Goal: Transaction & Acquisition: Purchase product/service

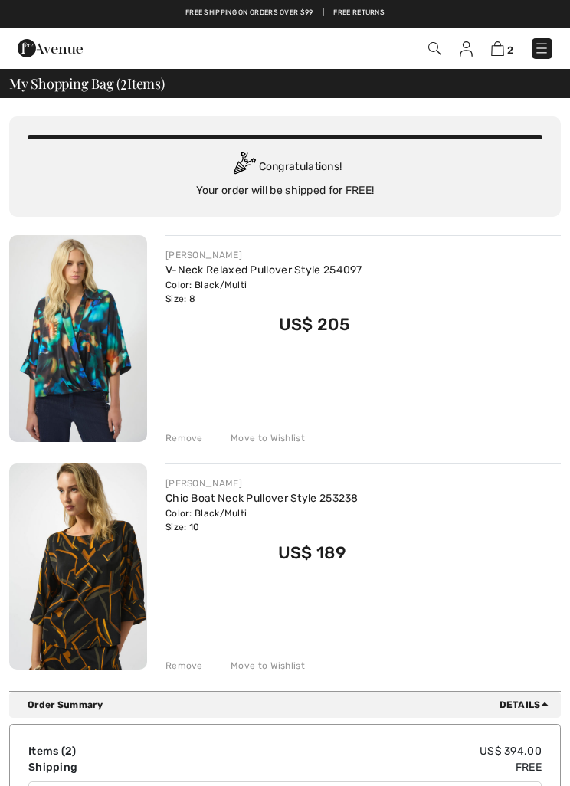
click at [214, 274] on link "V-Neck Relaxed Pullover Style 254097" at bounding box center [263, 269] width 197 height 13
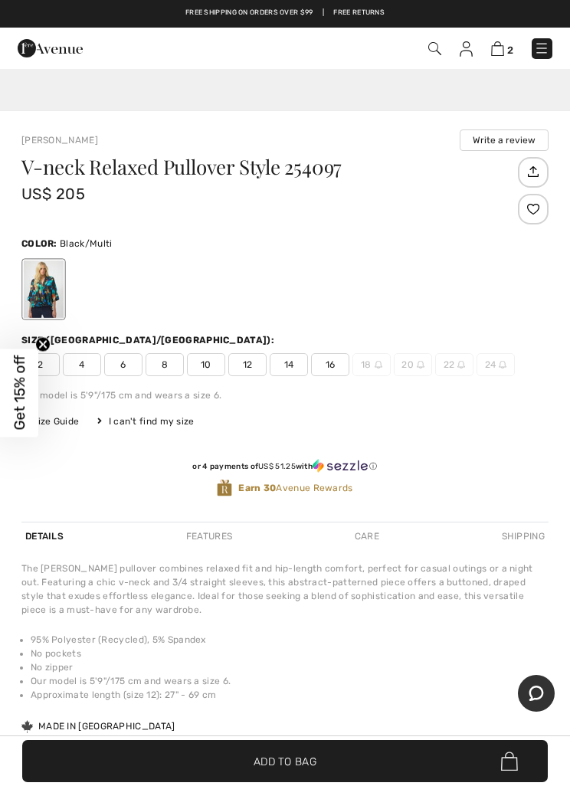
scroll to position [610, 0]
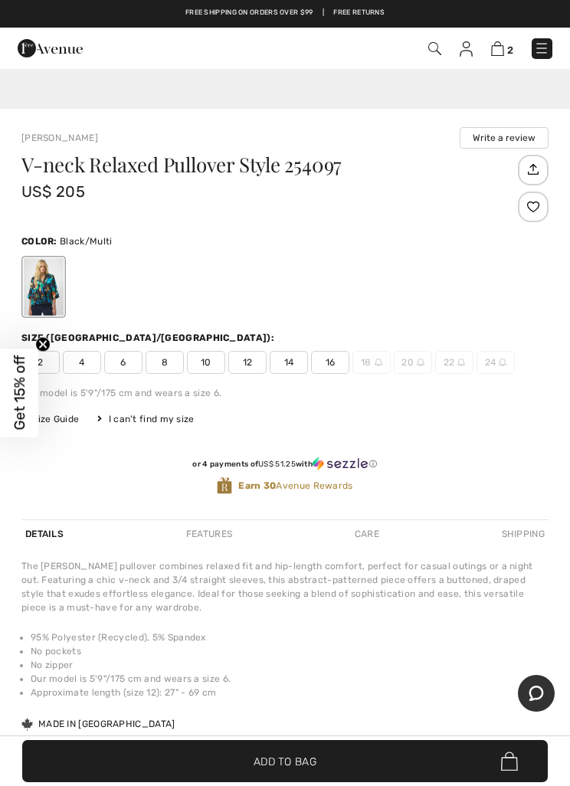
click at [172, 366] on span "8" at bounding box center [165, 362] width 38 height 23
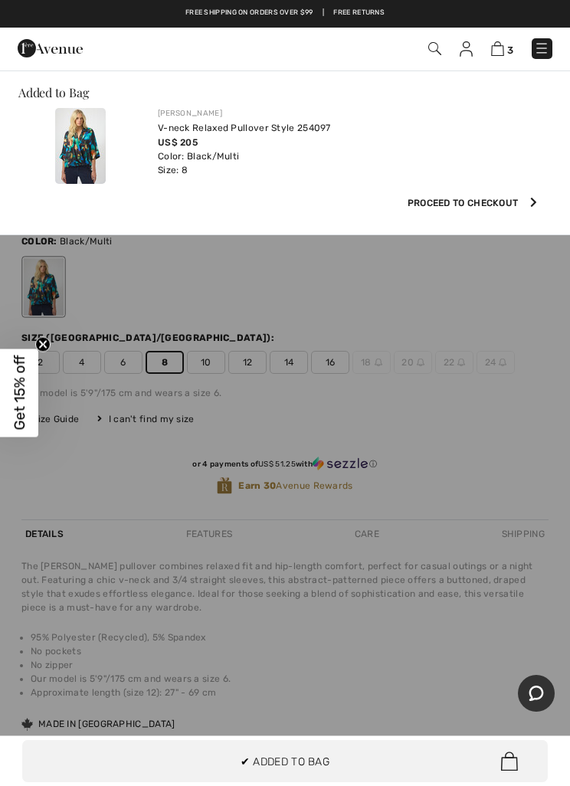
click at [502, 51] on img at bounding box center [497, 48] width 13 height 15
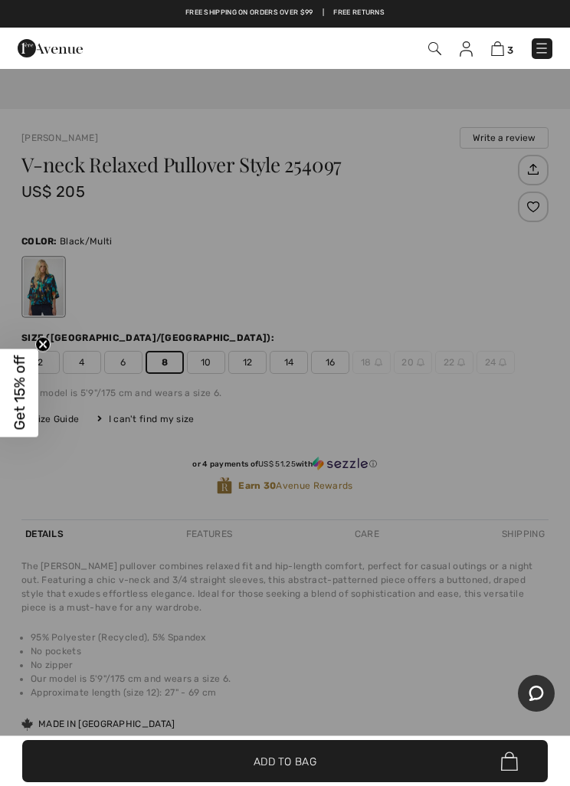
click at [502, 54] on img at bounding box center [497, 48] width 13 height 15
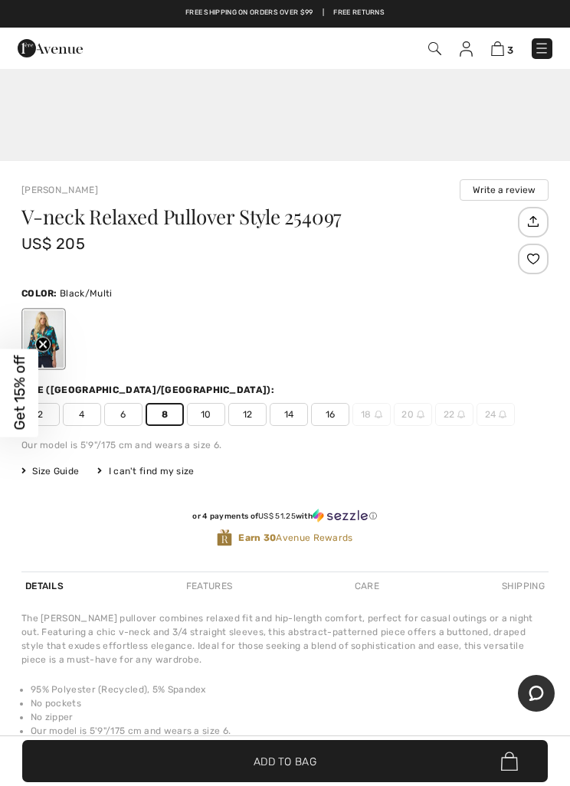
click at [493, 54] on img at bounding box center [497, 48] width 13 height 15
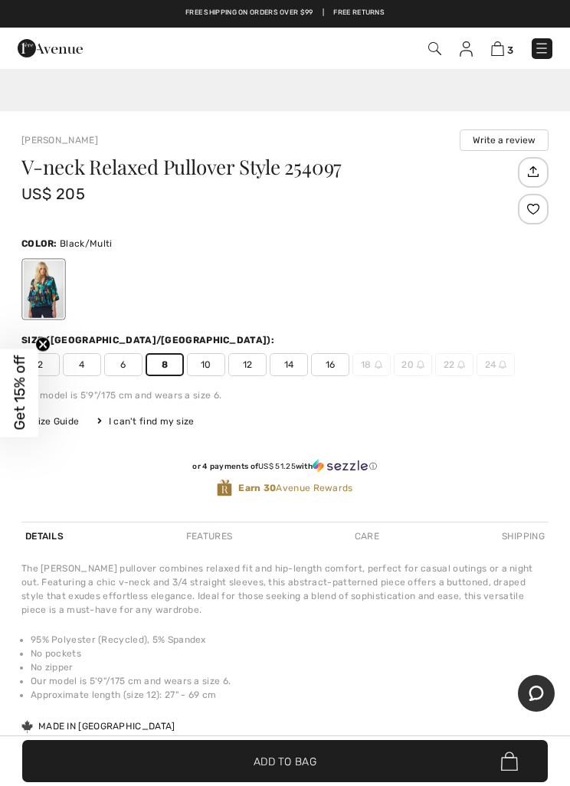
click at [494, 52] on img at bounding box center [497, 48] width 13 height 15
click at [501, 46] on img at bounding box center [497, 48] width 13 height 15
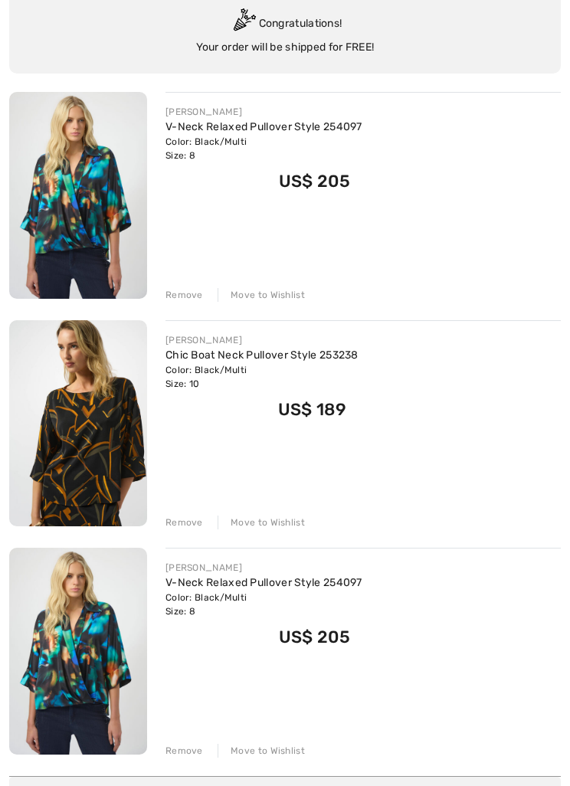
scroll to position [143, 0]
click at [191, 298] on div "Remove" at bounding box center [184, 295] width 38 height 14
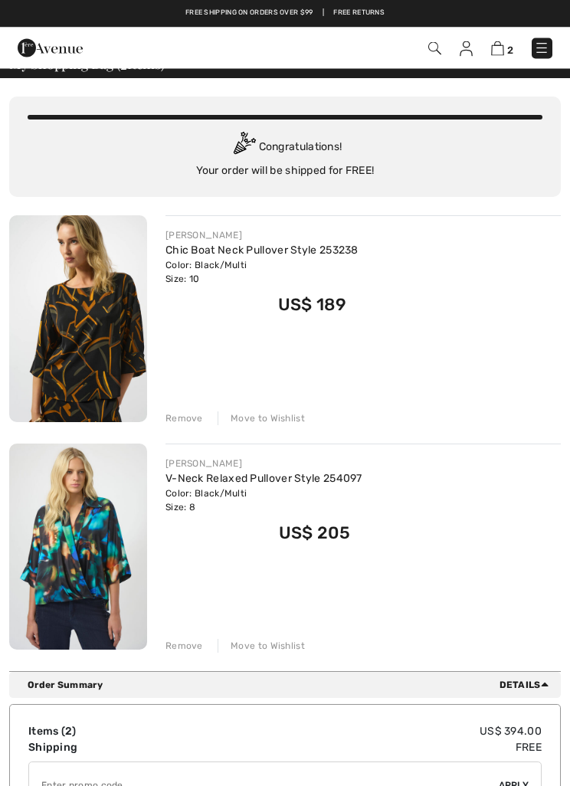
scroll to position [0, 0]
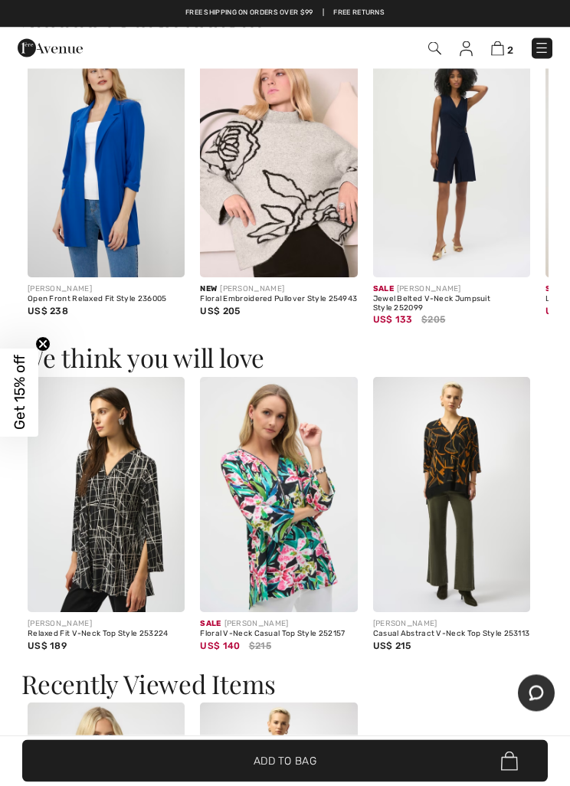
scroll to position [1690, 0]
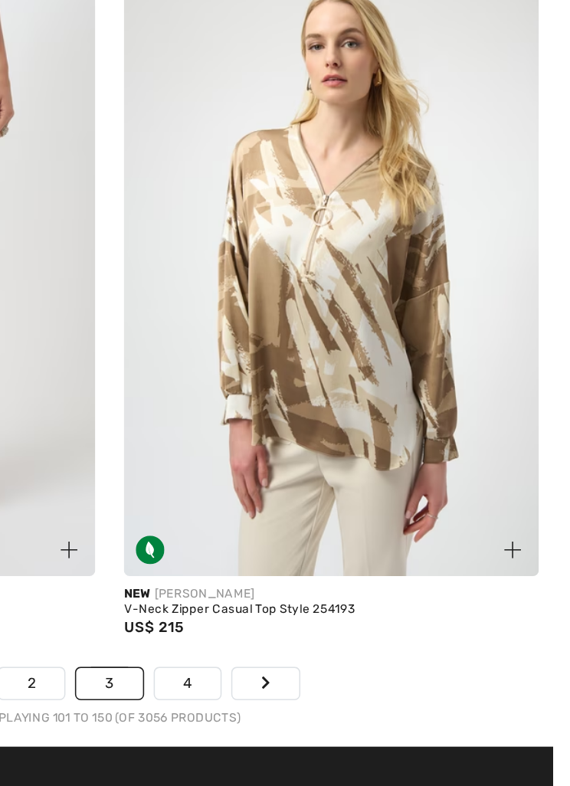
scroll to position [11653, 0]
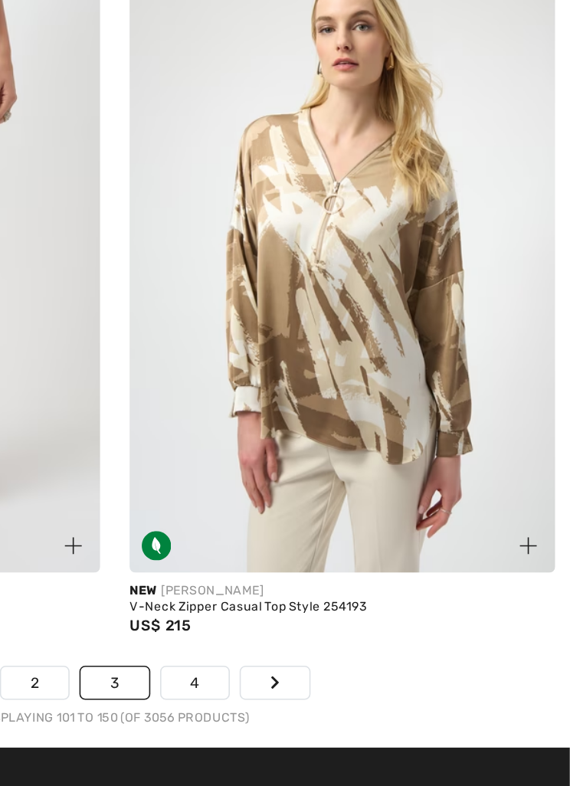
click at [294, 195] on img at bounding box center [427, 290] width 267 height 400
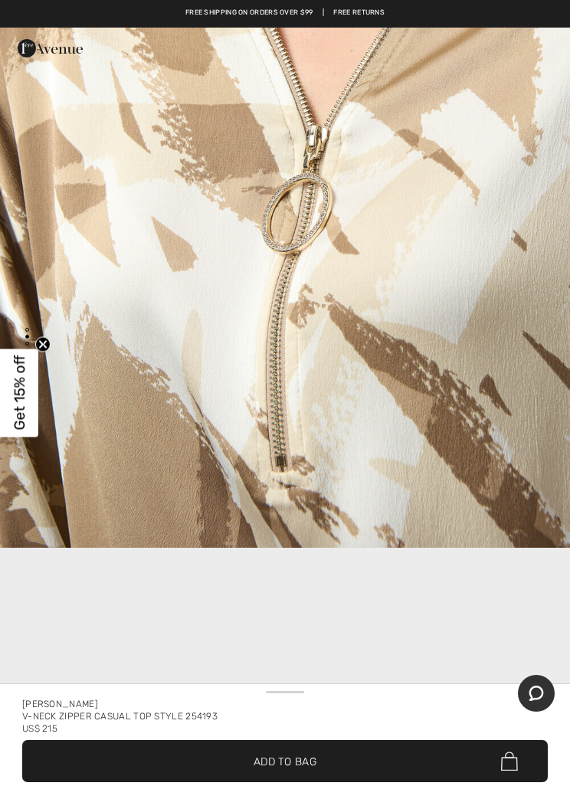
scroll to position [1162, 0]
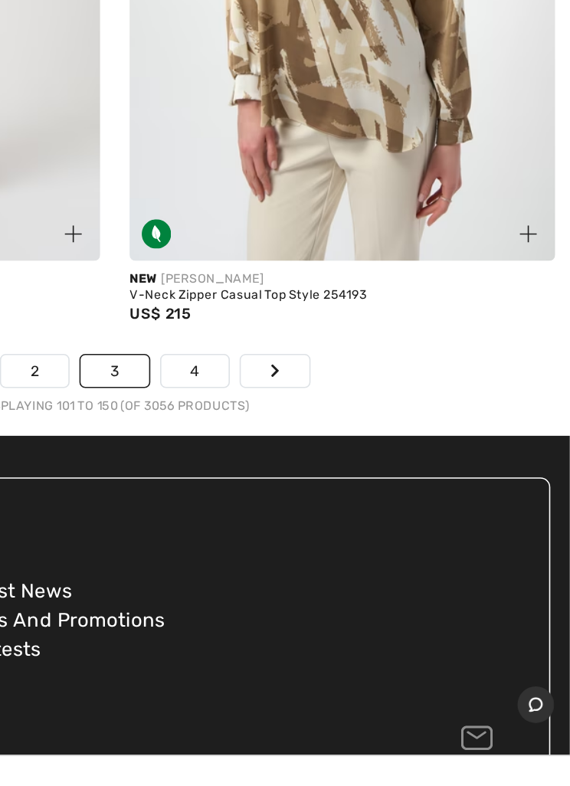
scroll to position [11731, 0]
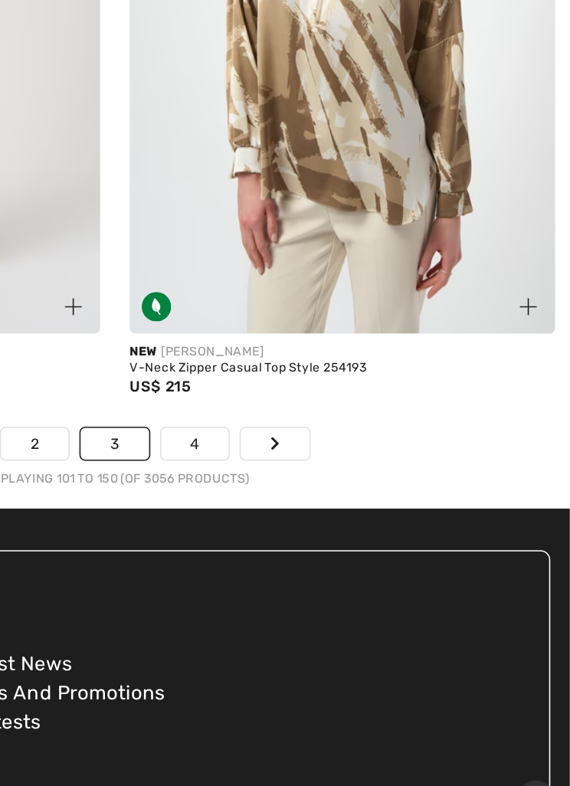
click at [314, 472] on link "4" at bounding box center [335, 482] width 42 height 20
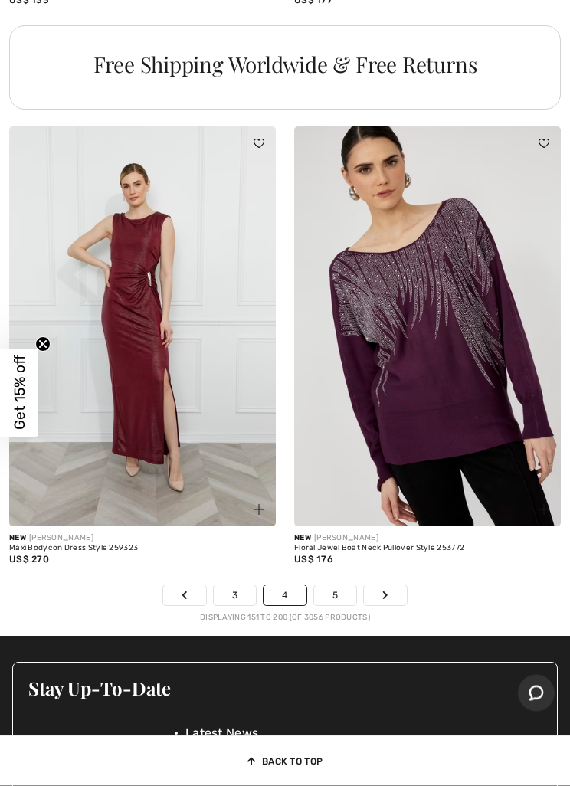
scroll to position [11468, 0]
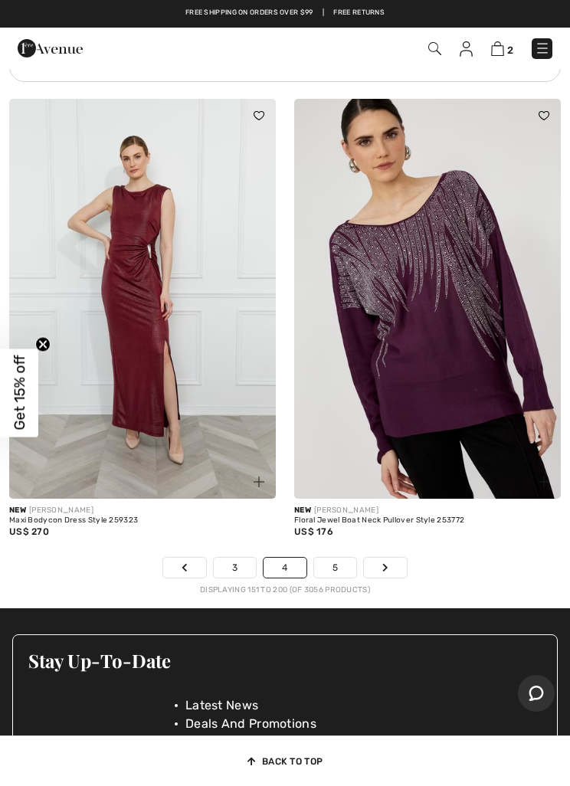
click at [352, 558] on link "5" at bounding box center [335, 568] width 42 height 20
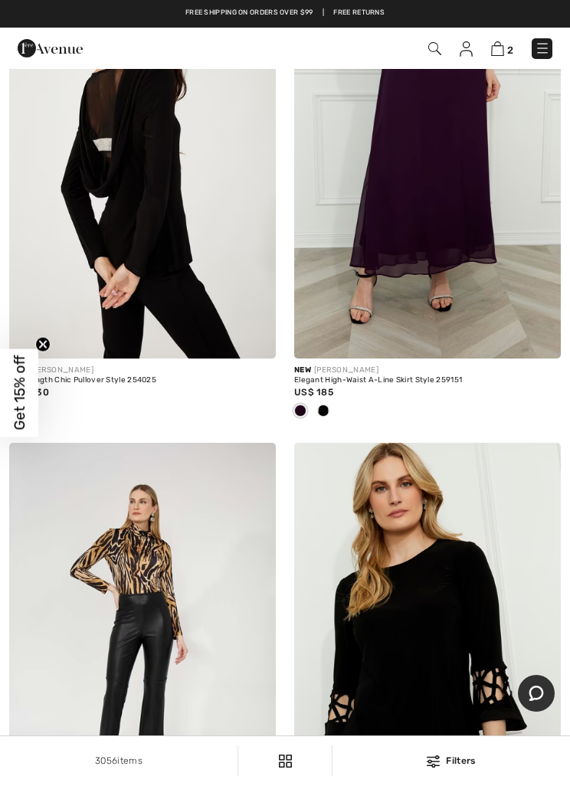
scroll to position [7441, 0]
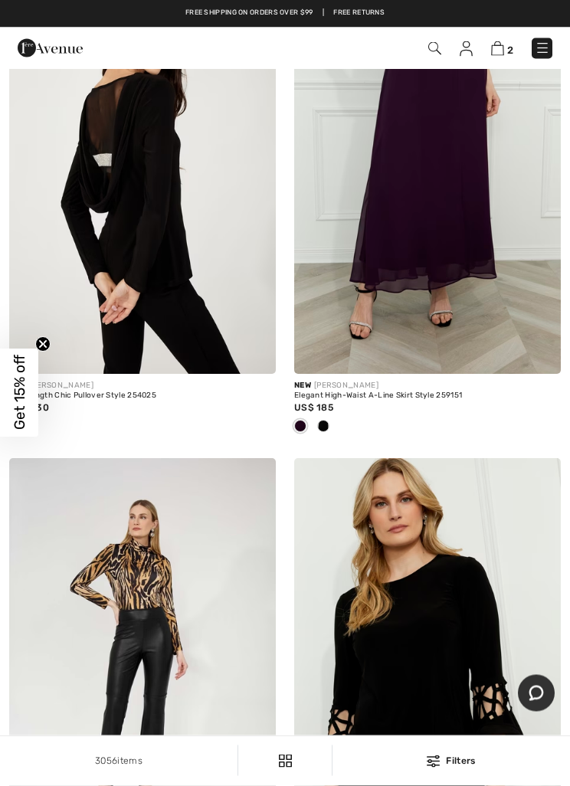
click at [555, 42] on div "2 Checkout" at bounding box center [401, 48] width 326 height 31
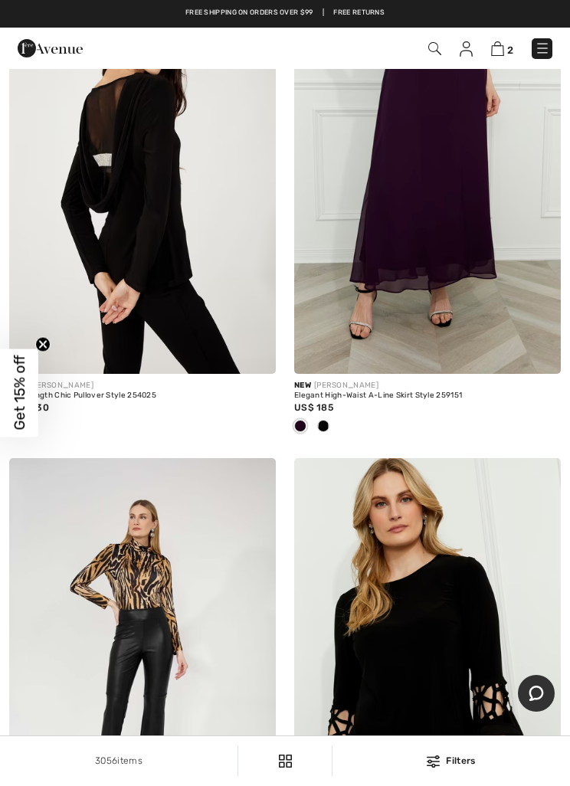
click at [548, 41] on img at bounding box center [542, 48] width 15 height 15
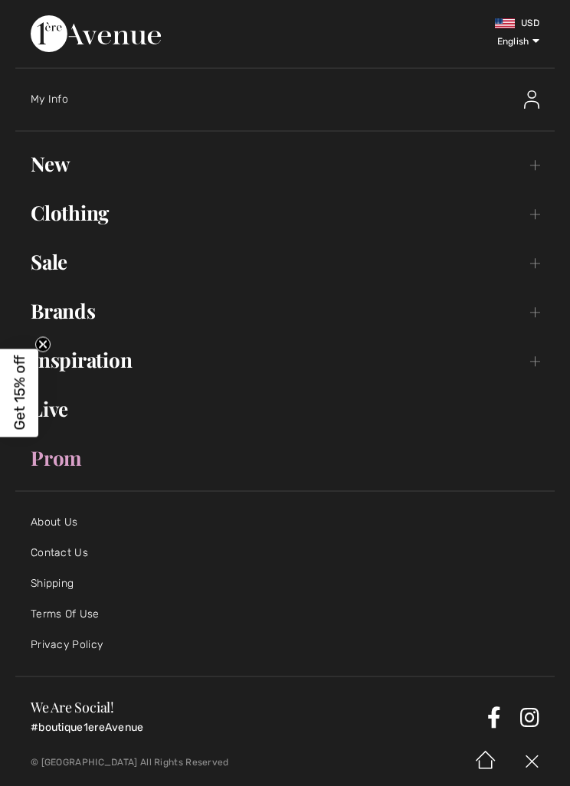
click at [95, 207] on link "Clothing Toggle submenu" at bounding box center [284, 213] width 539 height 34
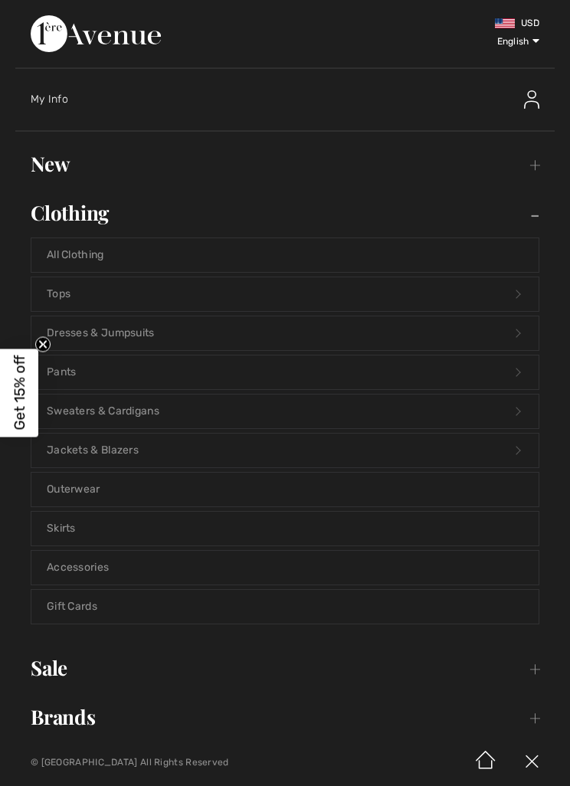
click at [61, 290] on link "Tops Open submenu" at bounding box center [284, 294] width 507 height 34
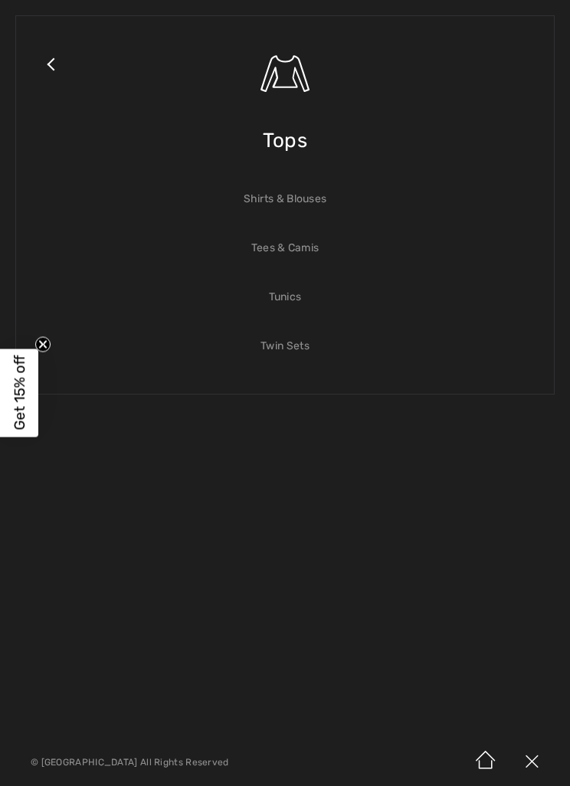
click at [299, 204] on link "Shirts & Blouses" at bounding box center [284, 199] width 507 height 34
click at [299, 195] on link "Shirts & Blouses" at bounding box center [284, 199] width 507 height 34
click at [298, 203] on link "Shirts & Blouses" at bounding box center [284, 199] width 507 height 34
click at [303, 210] on link "Shirts & Blouses" at bounding box center [284, 199] width 507 height 34
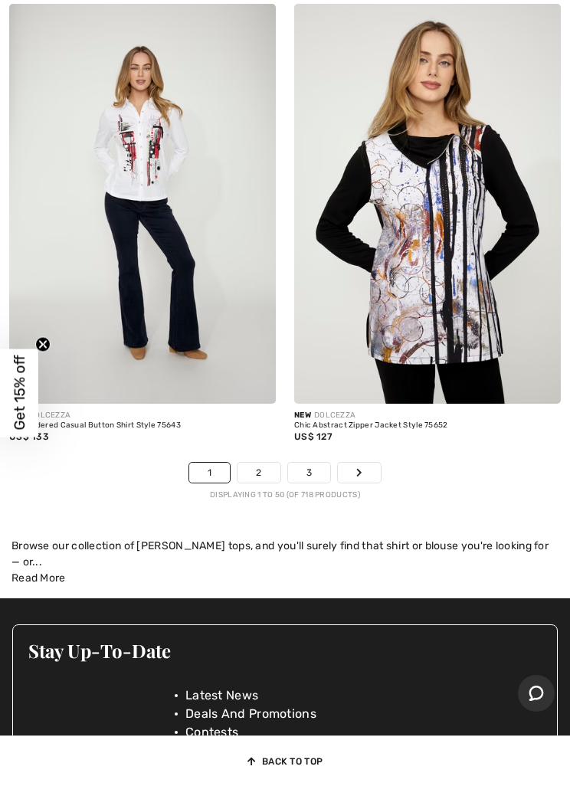
scroll to position [11682, 0]
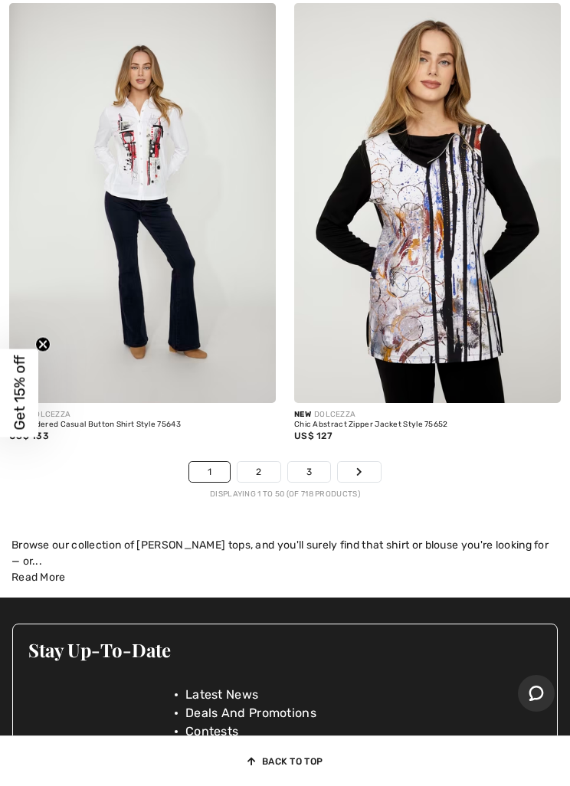
click at [262, 468] on link "2" at bounding box center [258, 472] width 42 height 20
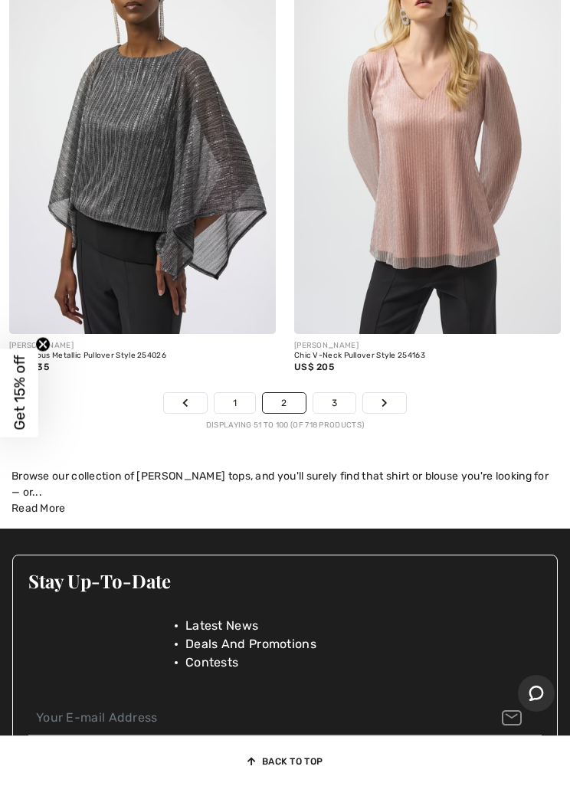
scroll to position [11799, 0]
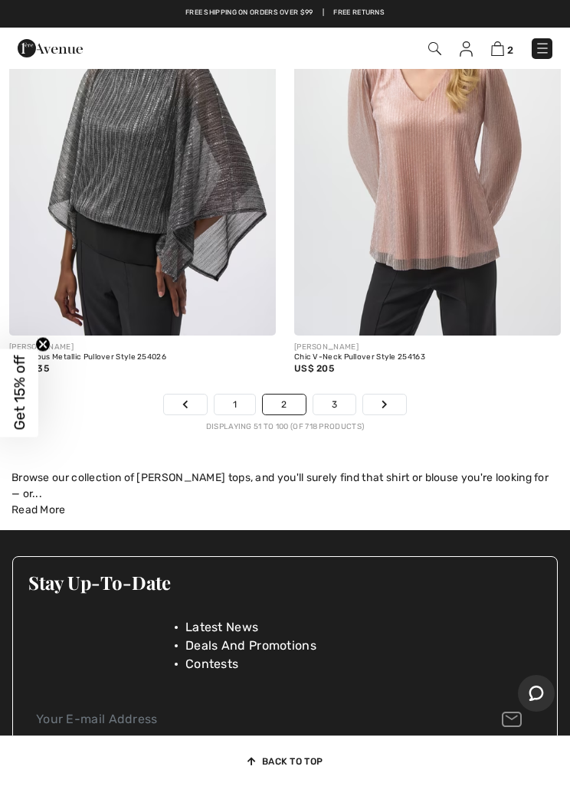
click at [347, 394] on link "3" at bounding box center [334, 404] width 42 height 20
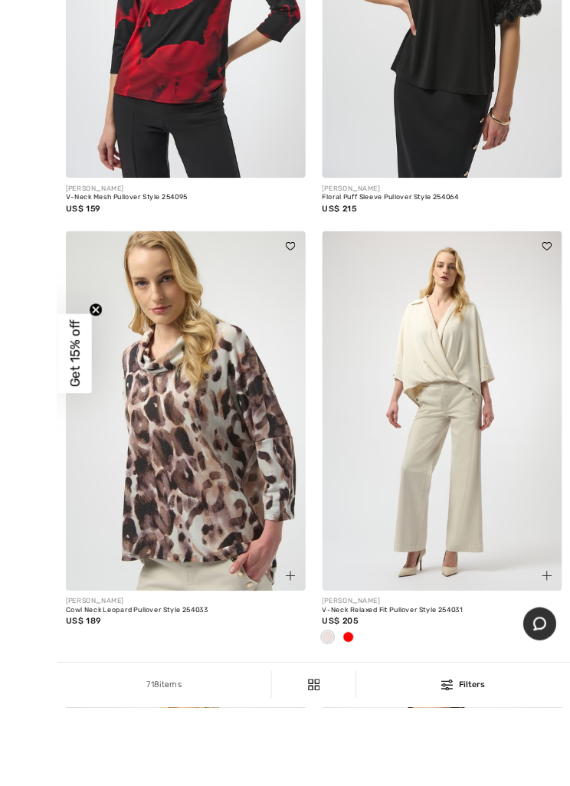
scroll to position [6782, 0]
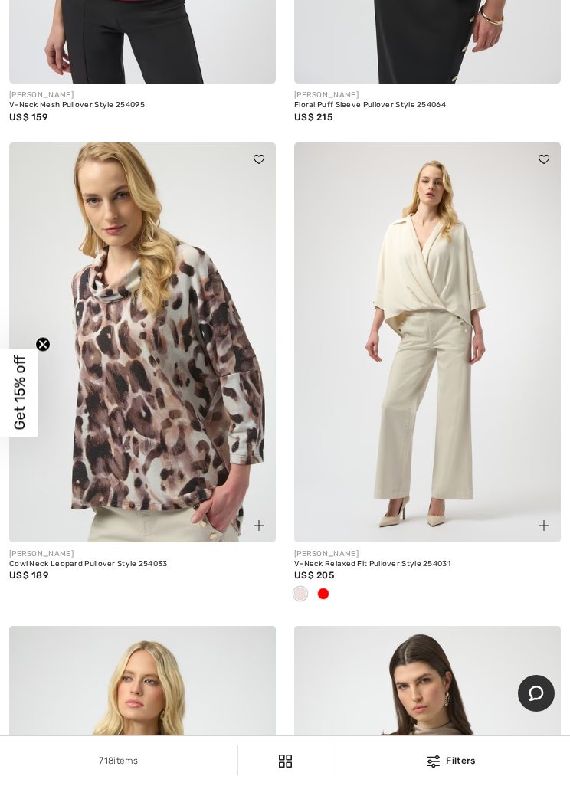
click at [443, 293] on img at bounding box center [427, 342] width 267 height 400
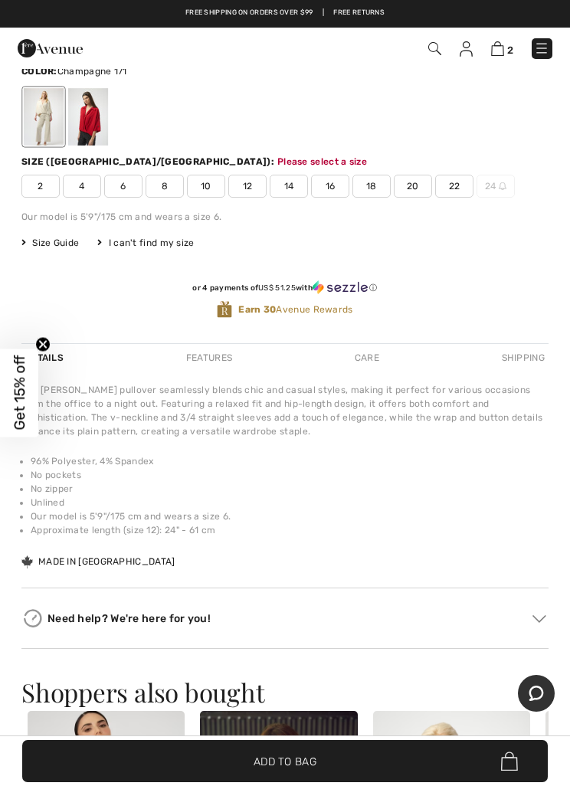
scroll to position [2233, 0]
